Goal: Task Accomplishment & Management: Manage account settings

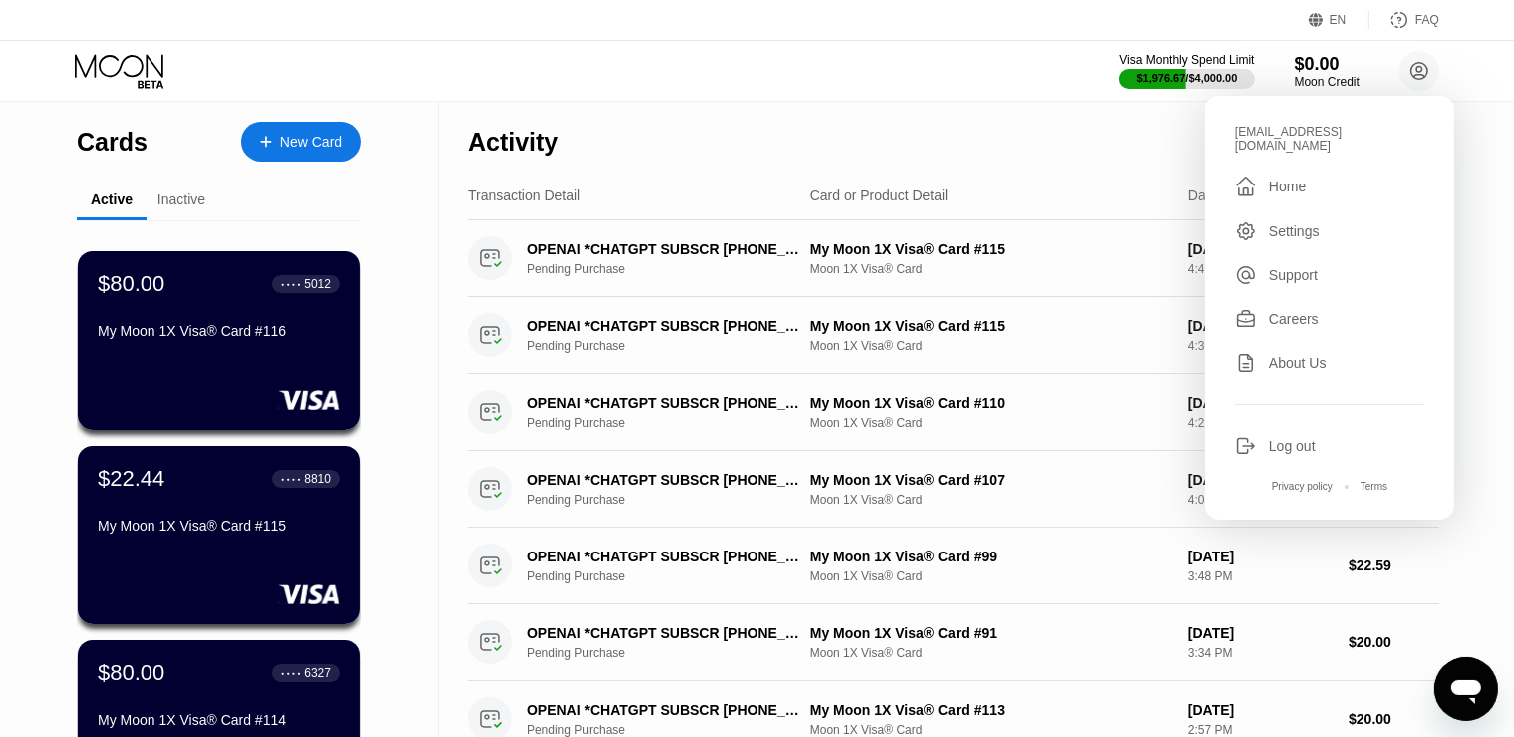
click at [1006, 138] on div "Activity Export" at bounding box center [953, 137] width 971 height 70
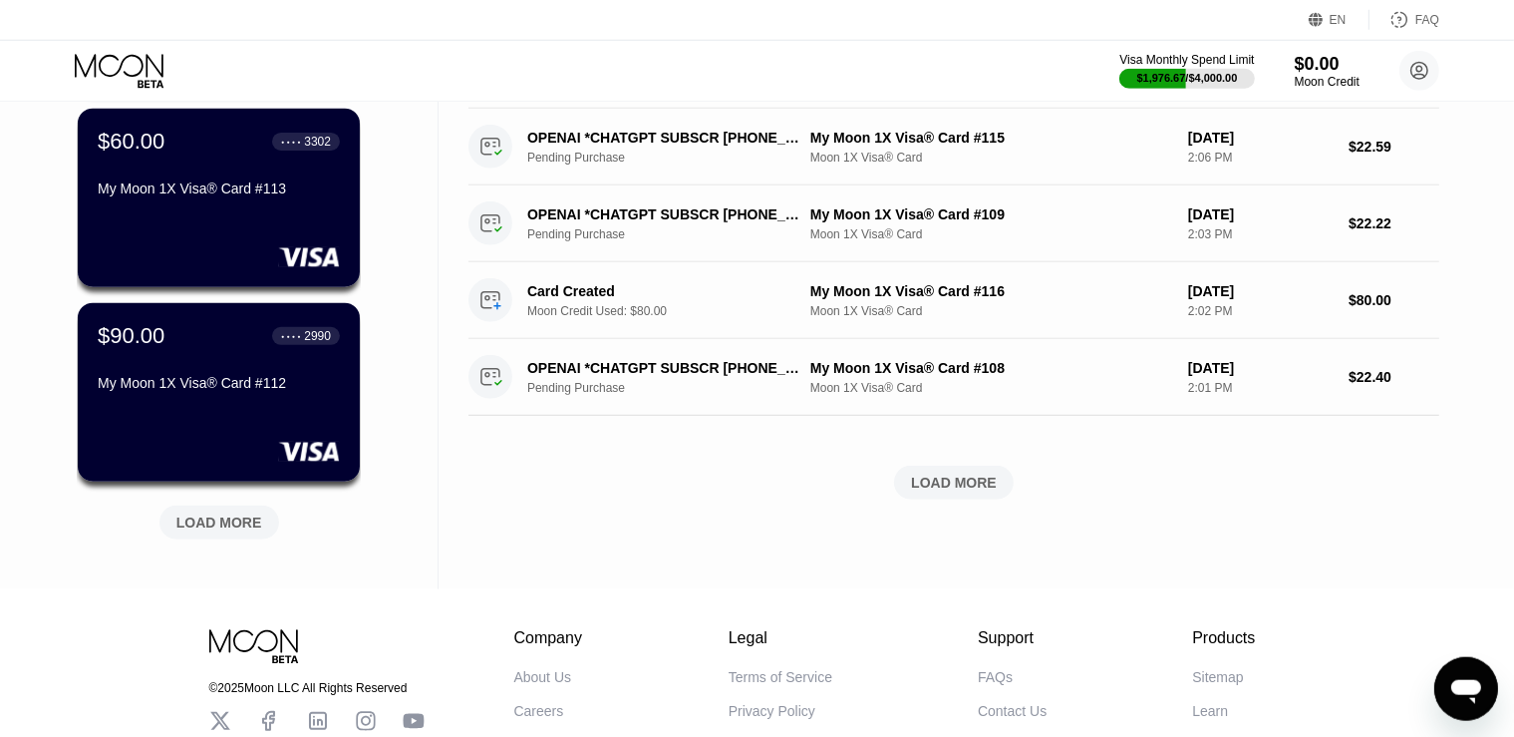
scroll to position [737, 0]
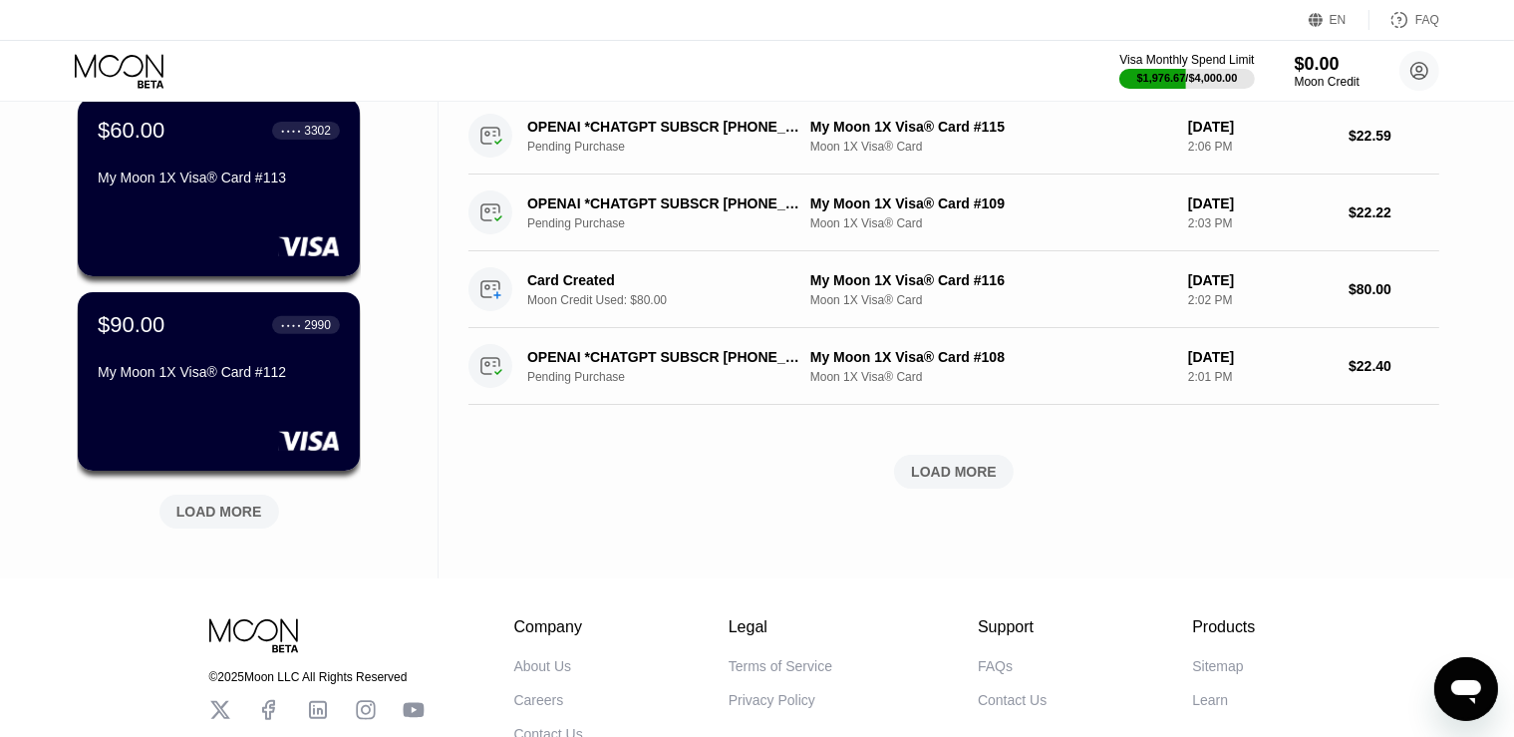
click at [225, 515] on div "LOAD MORE" at bounding box center [219, 511] width 86 height 18
click at [205, 508] on div "LOAD MORE" at bounding box center [219, 511] width 86 height 18
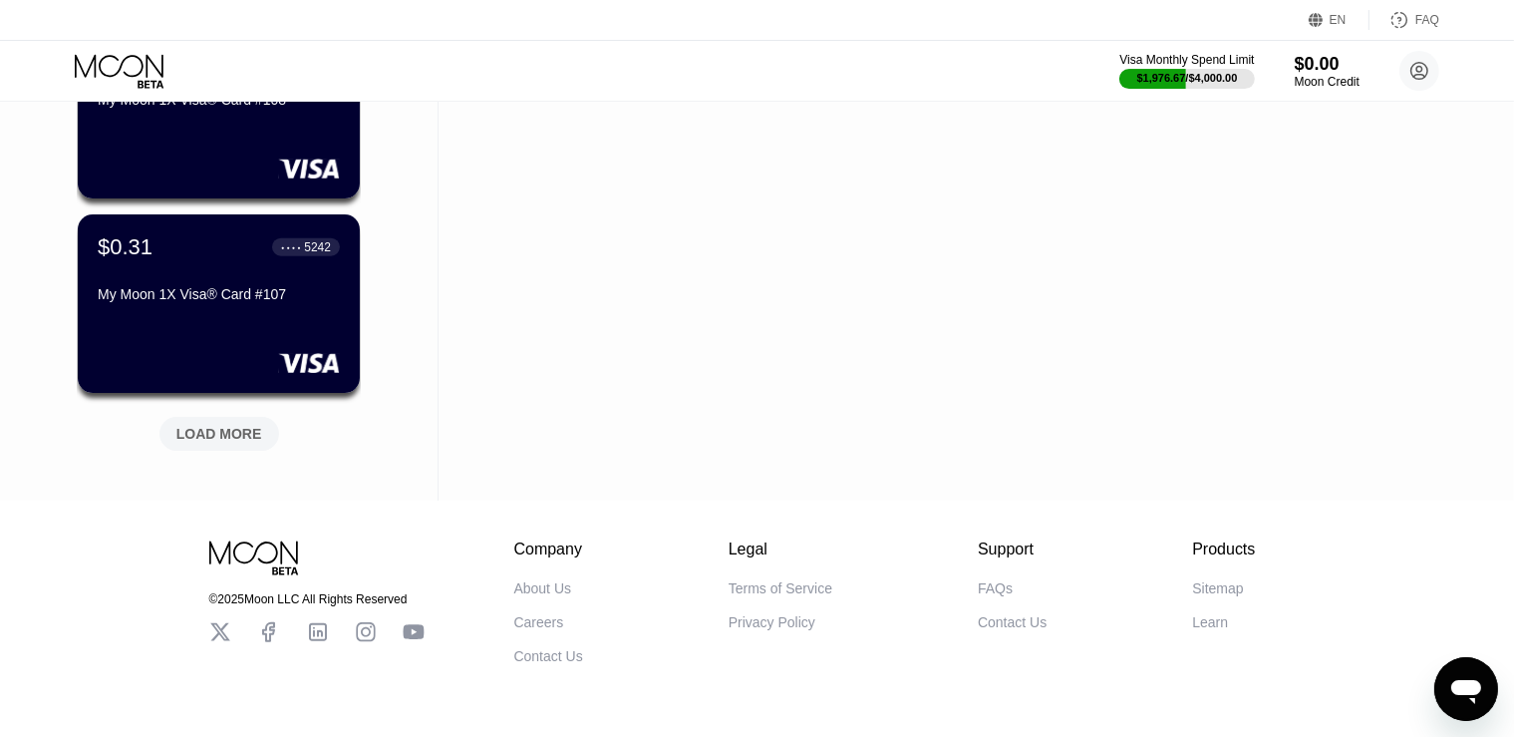
scroll to position [1789, 0]
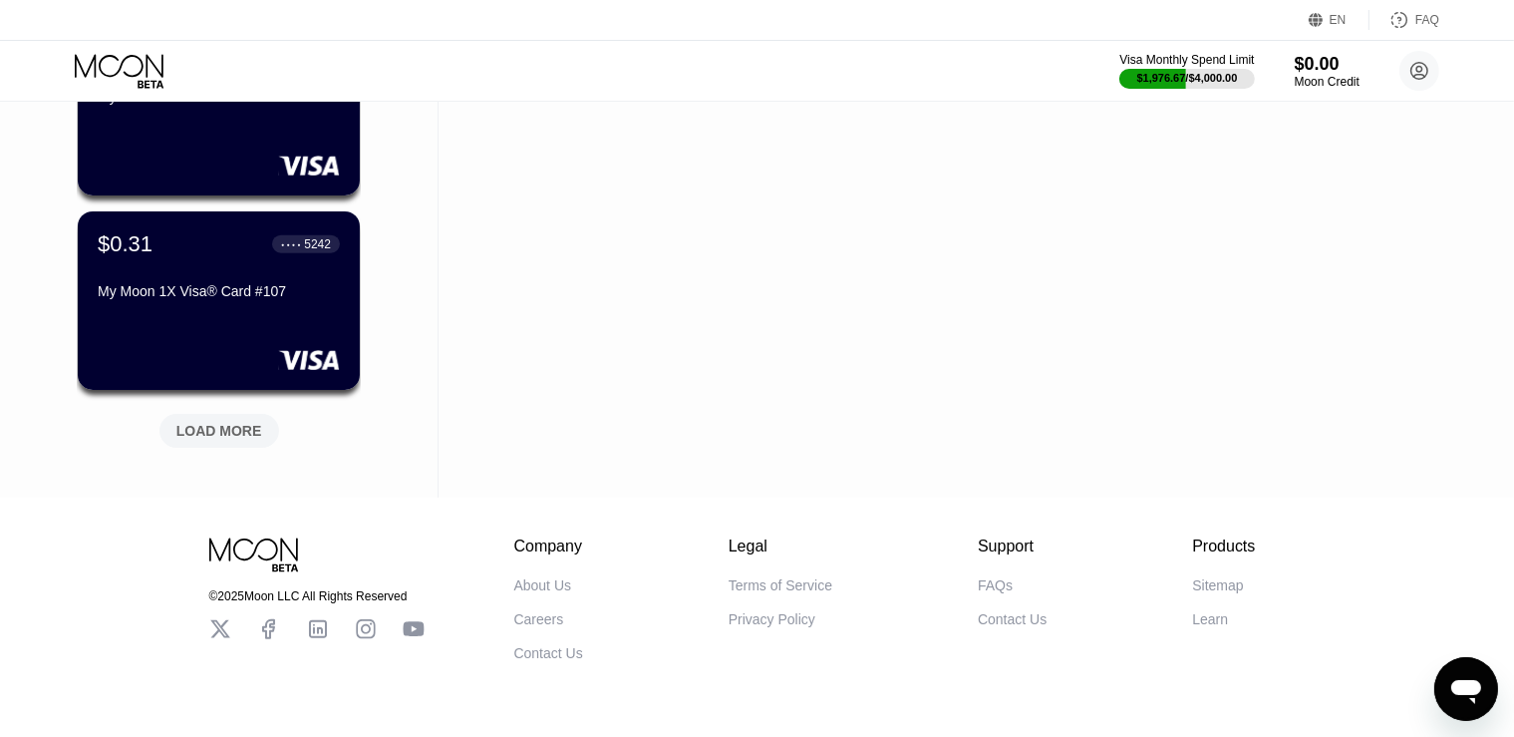
click at [247, 429] on div "LOAD MORE" at bounding box center [219, 431] width 86 height 18
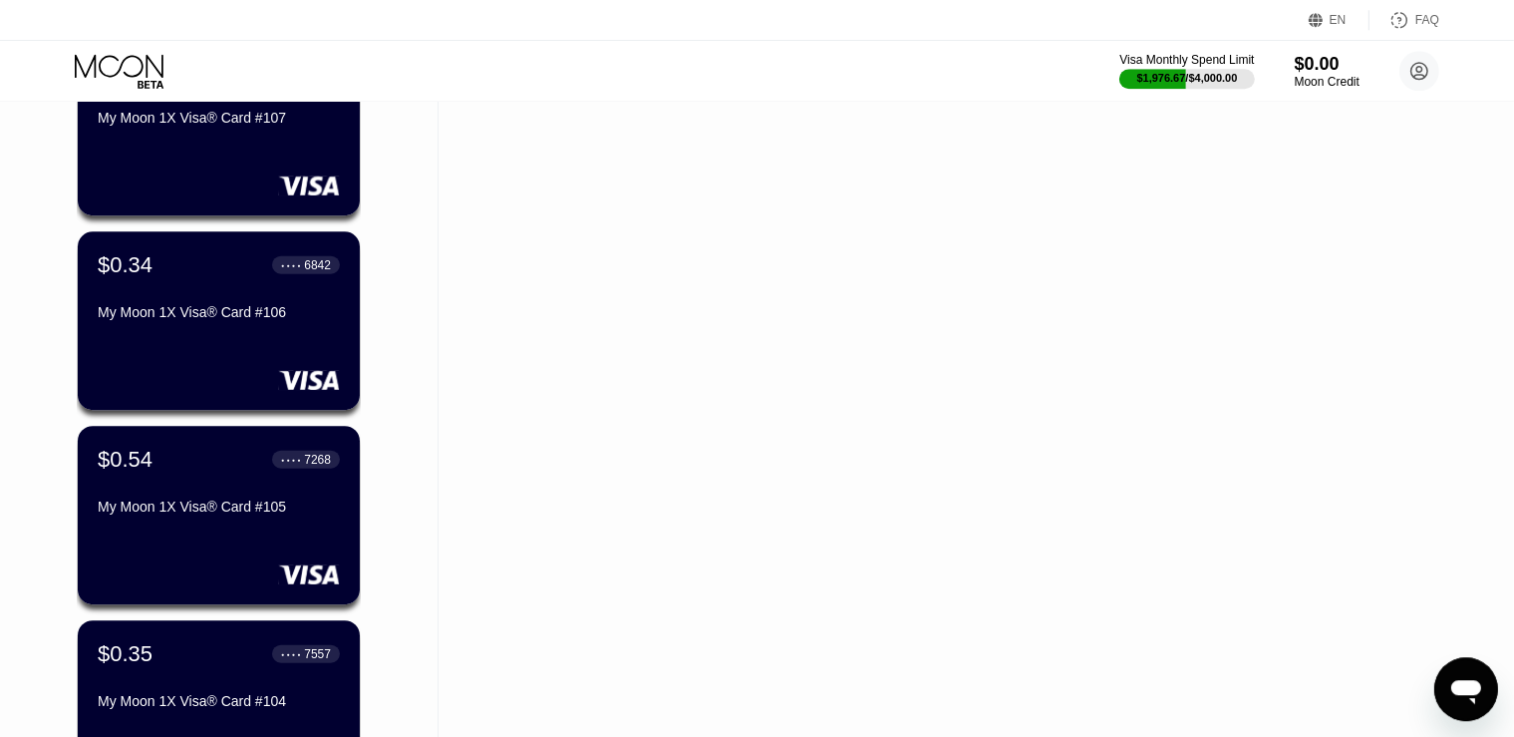
scroll to position [1999, 0]
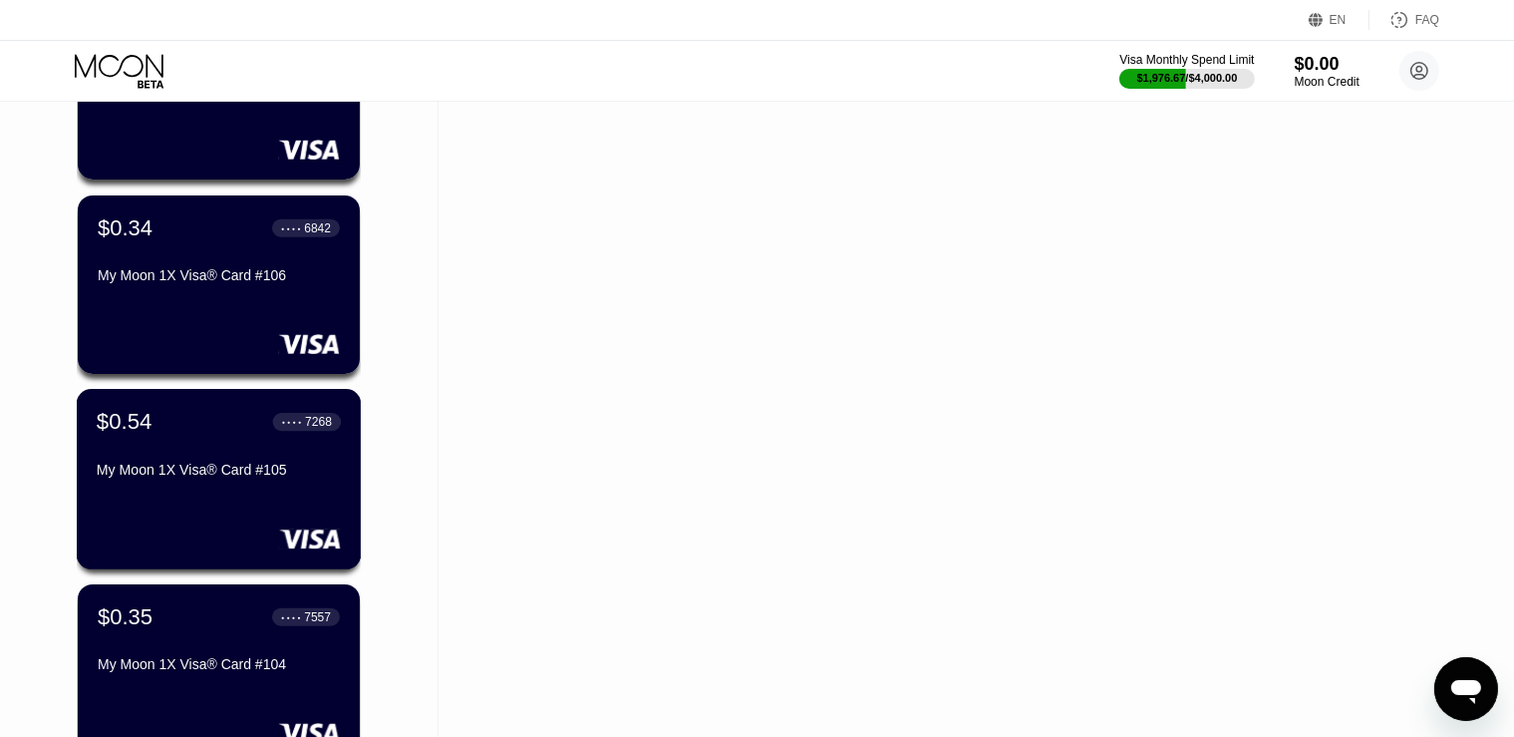
click at [295, 472] on div "My Moon 1X Visa® Card #105" at bounding box center [219, 469] width 244 height 16
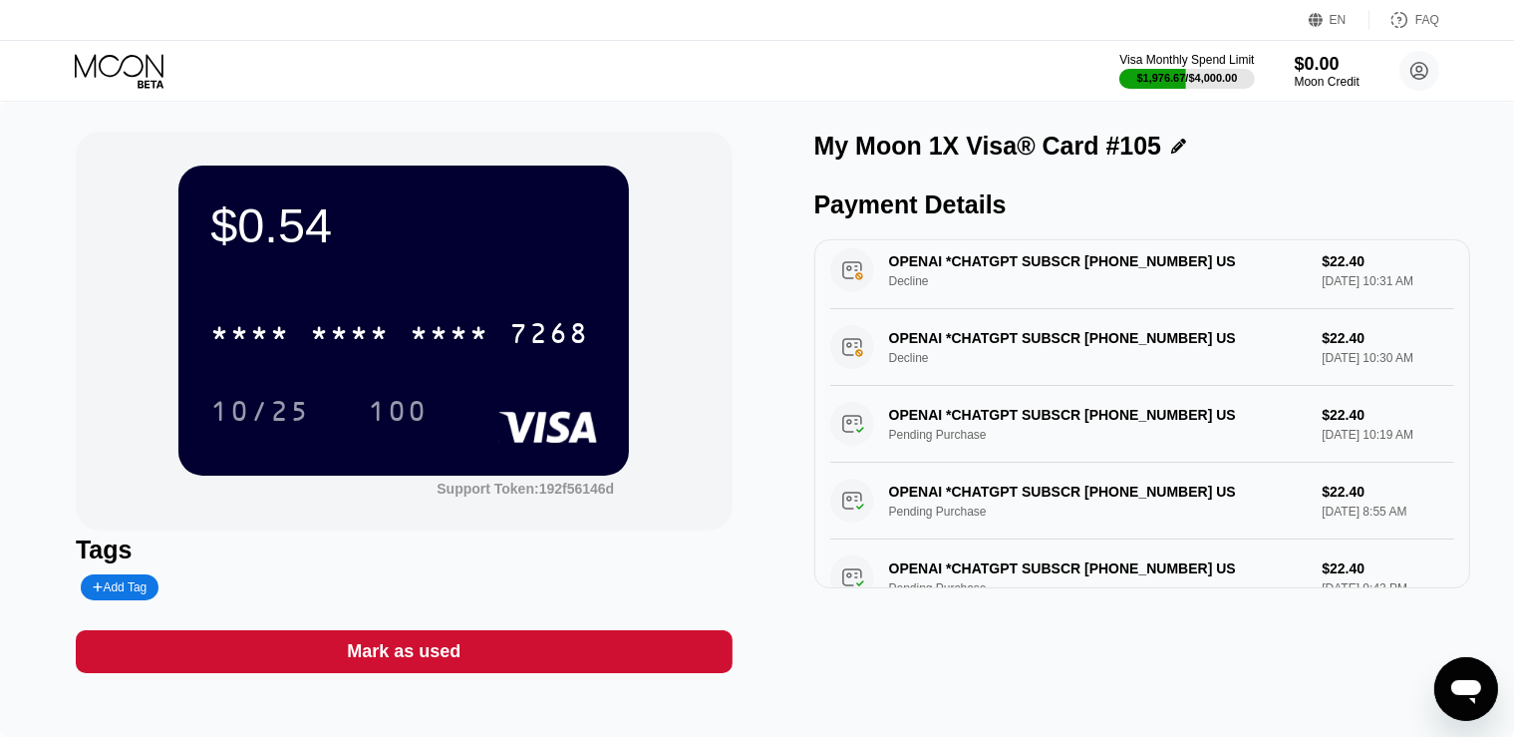
scroll to position [210, 0]
